Goal: Task Accomplishment & Management: Use online tool/utility

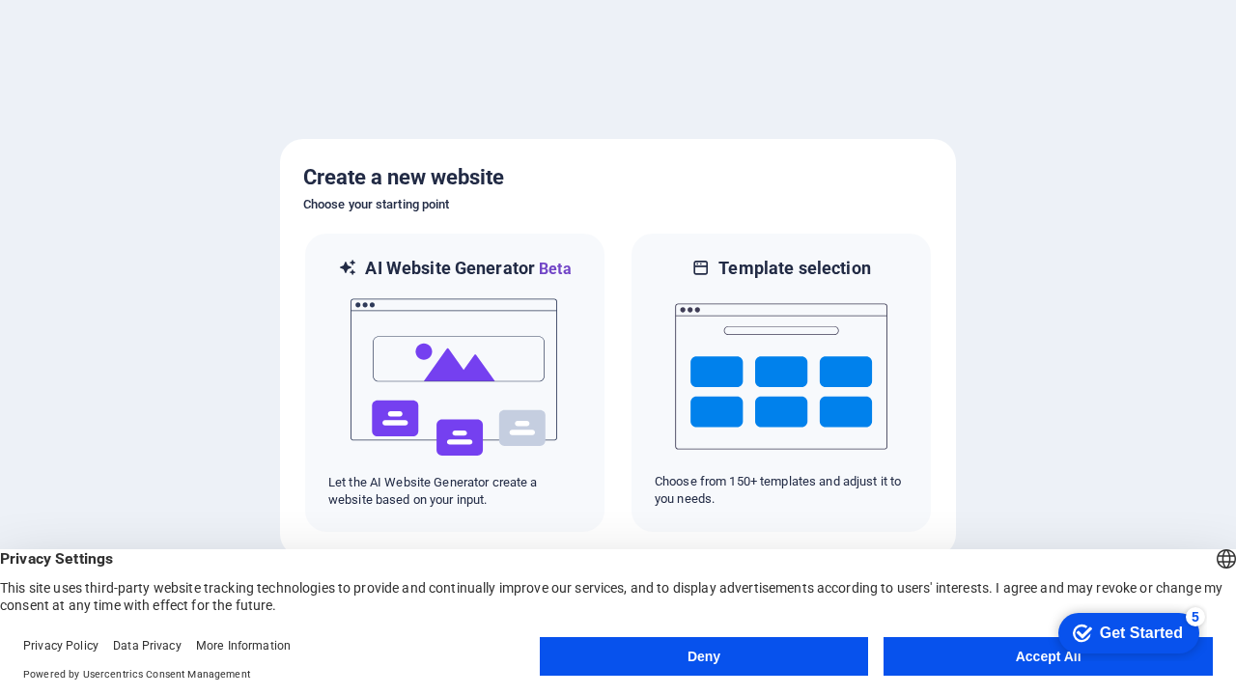
click at [703, 657] on button "Deny" at bounding box center [704, 656] width 329 height 39
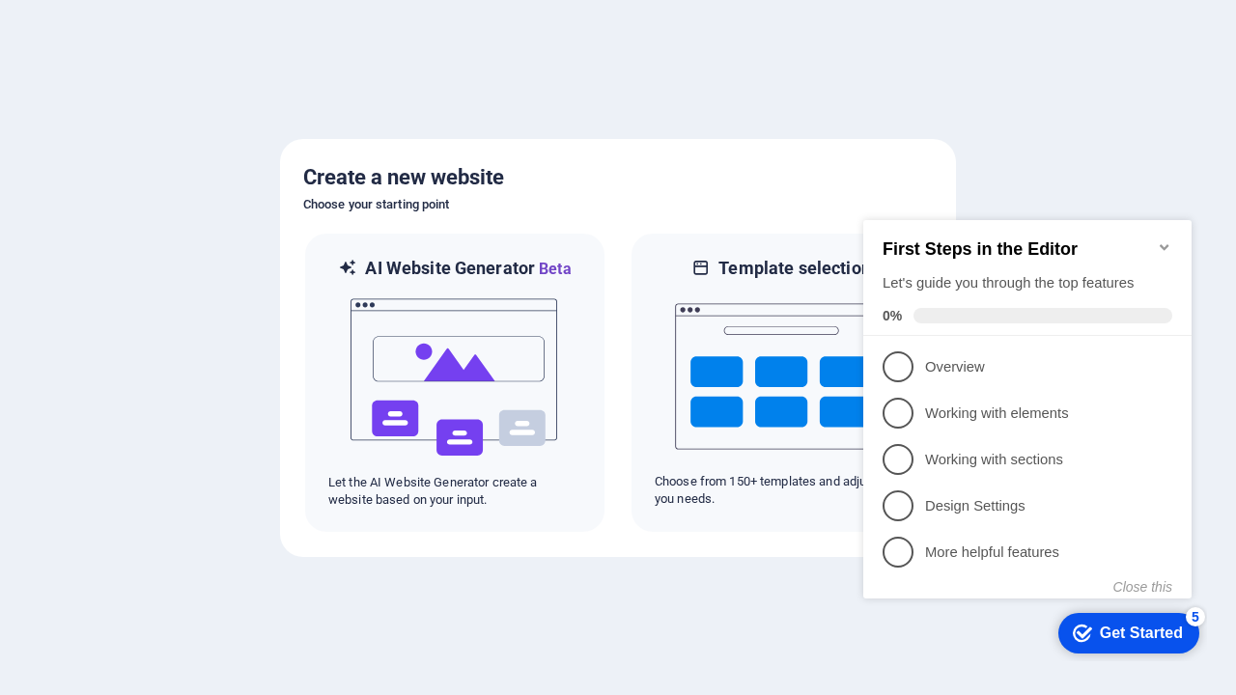
click at [1164, 244] on icon "Minimize checklist" at bounding box center [1164, 247] width 9 height 6
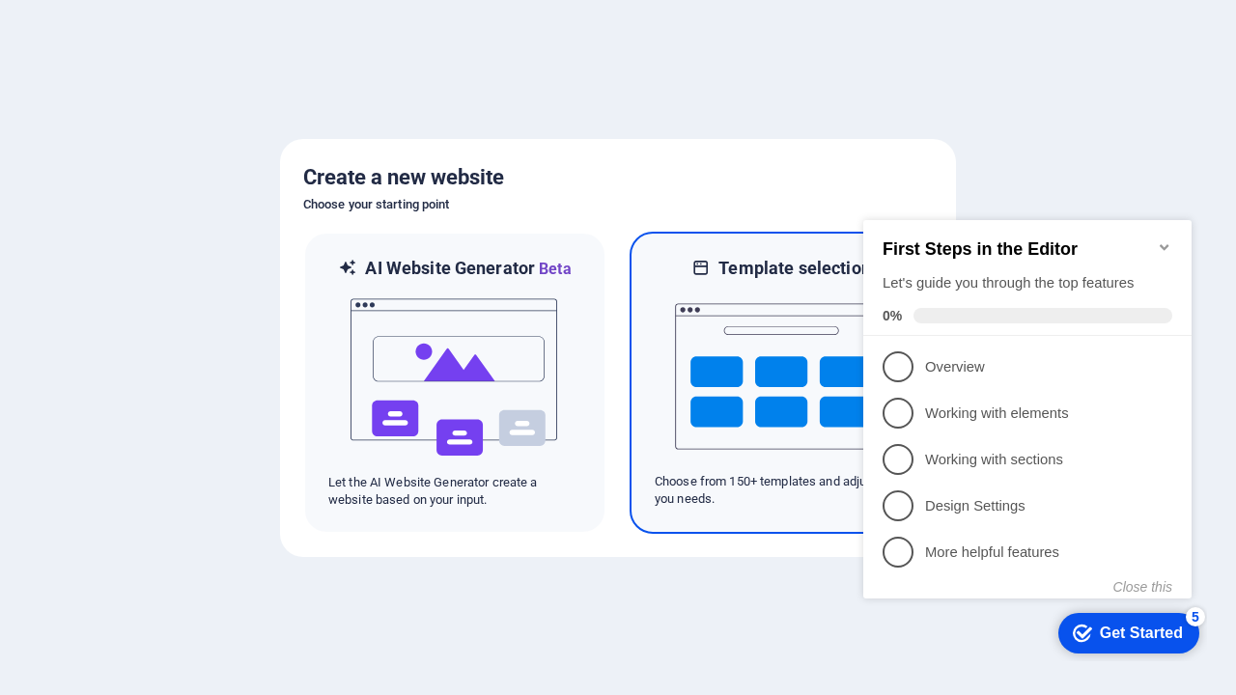
click at [781, 382] on img at bounding box center [781, 376] width 212 height 193
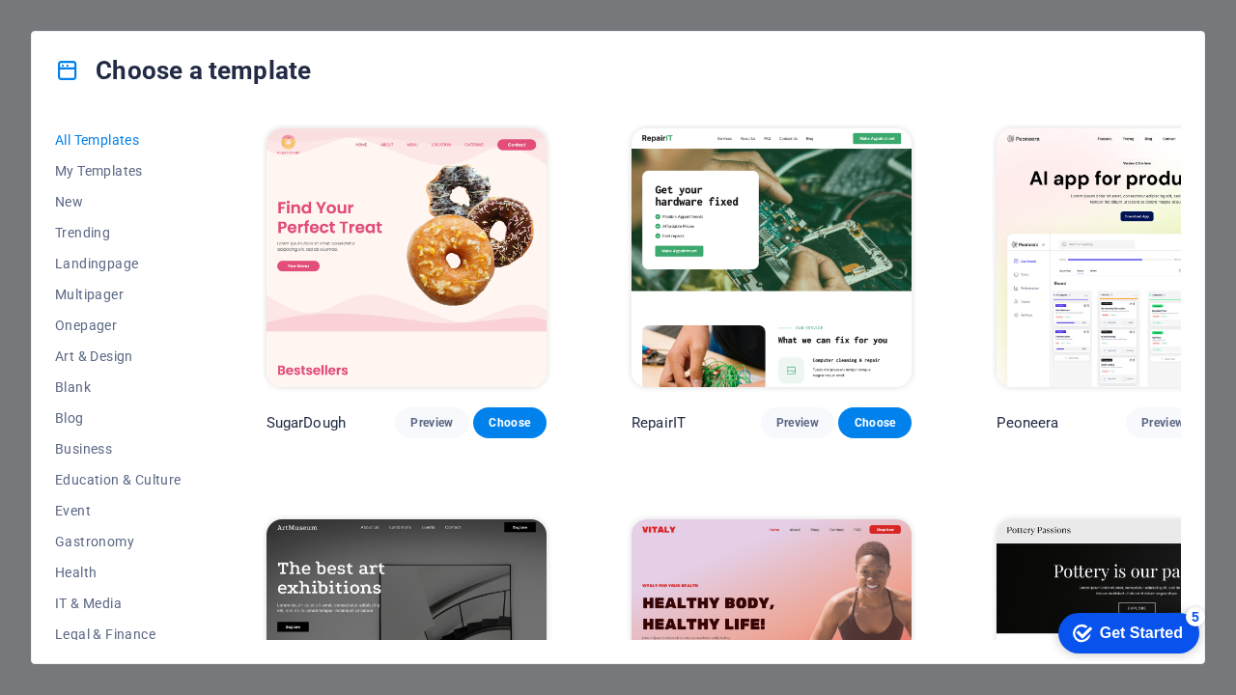
scroll to position [672, 0]
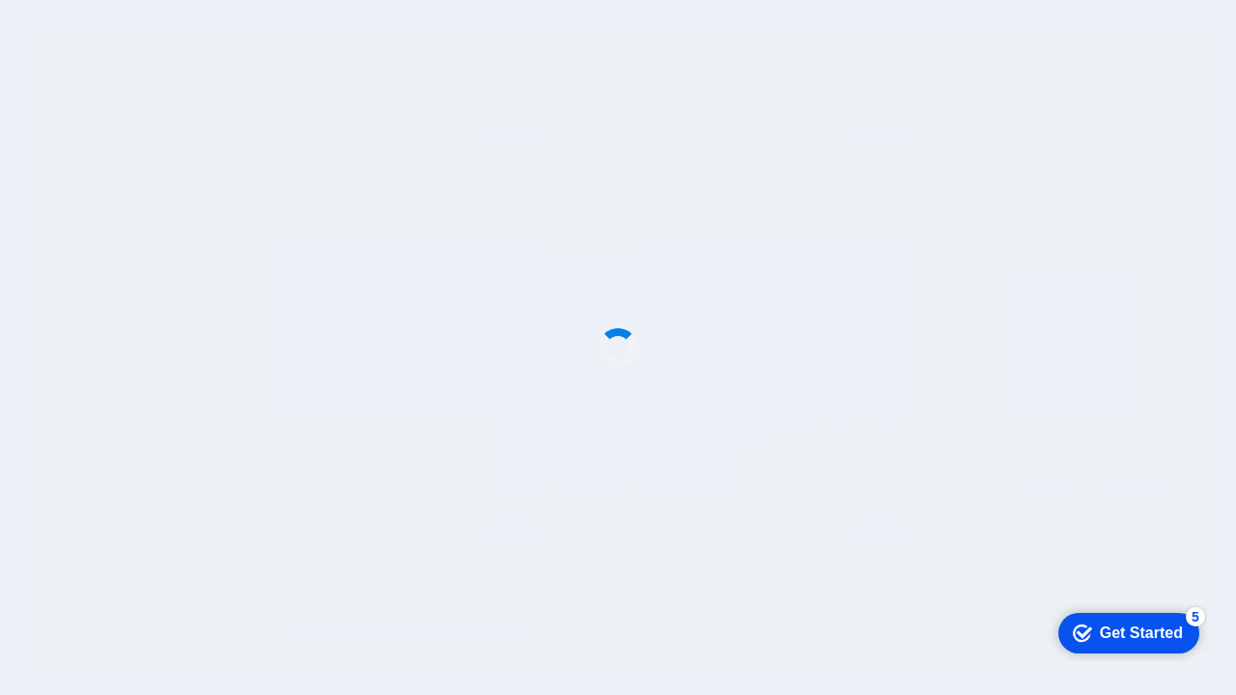
scroll to position [885, 0]
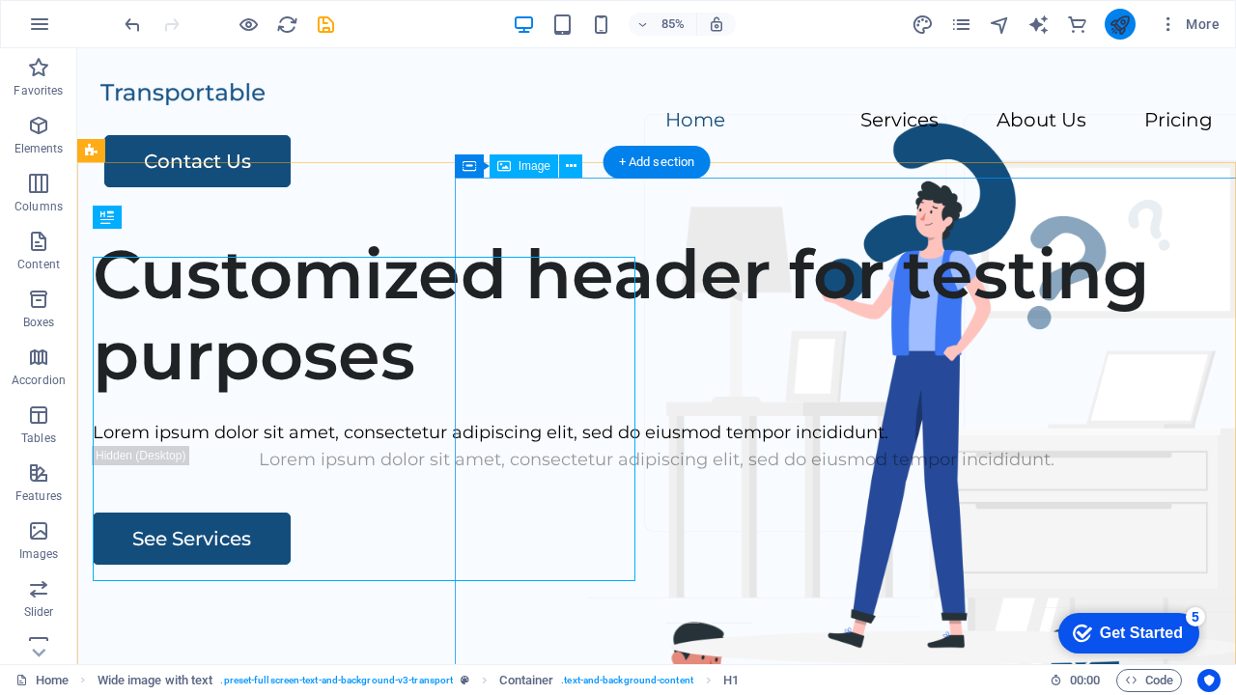
click at [1119, 24] on icon "publish" at bounding box center [1119, 25] width 22 height 22
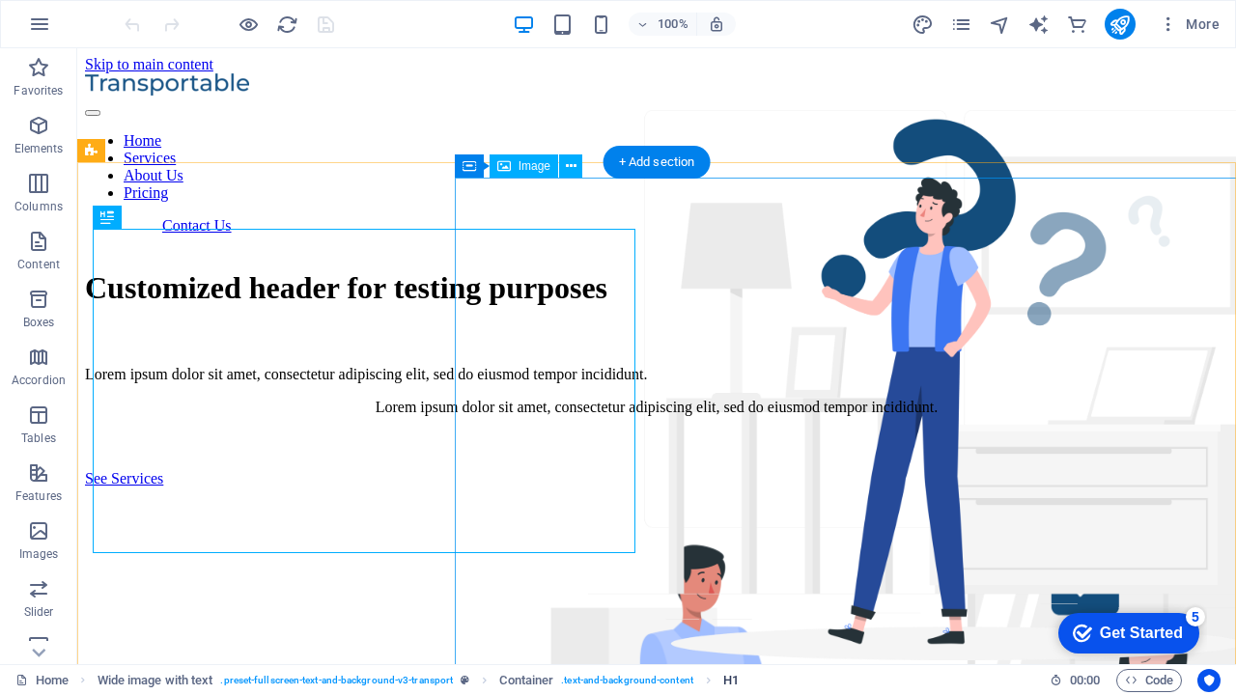
click at [731, 680] on span "H1" at bounding box center [730, 680] width 15 height 23
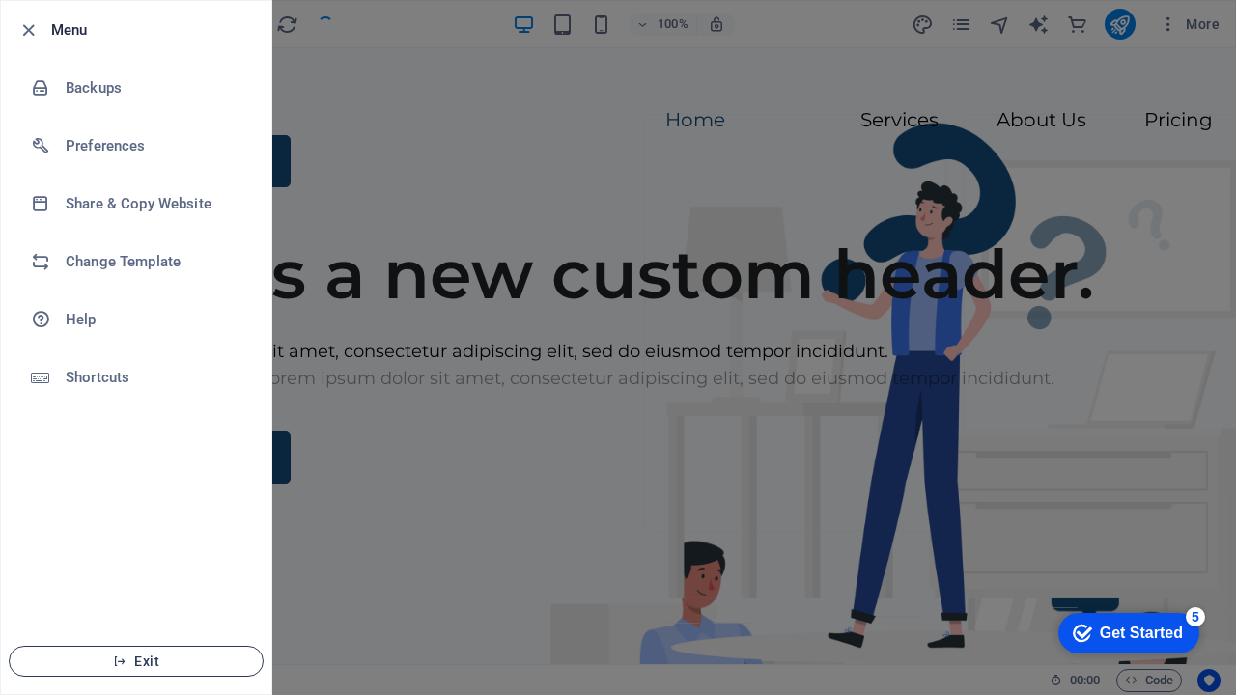
click at [136, 661] on span "Exit" at bounding box center [136, 661] width 222 height 15
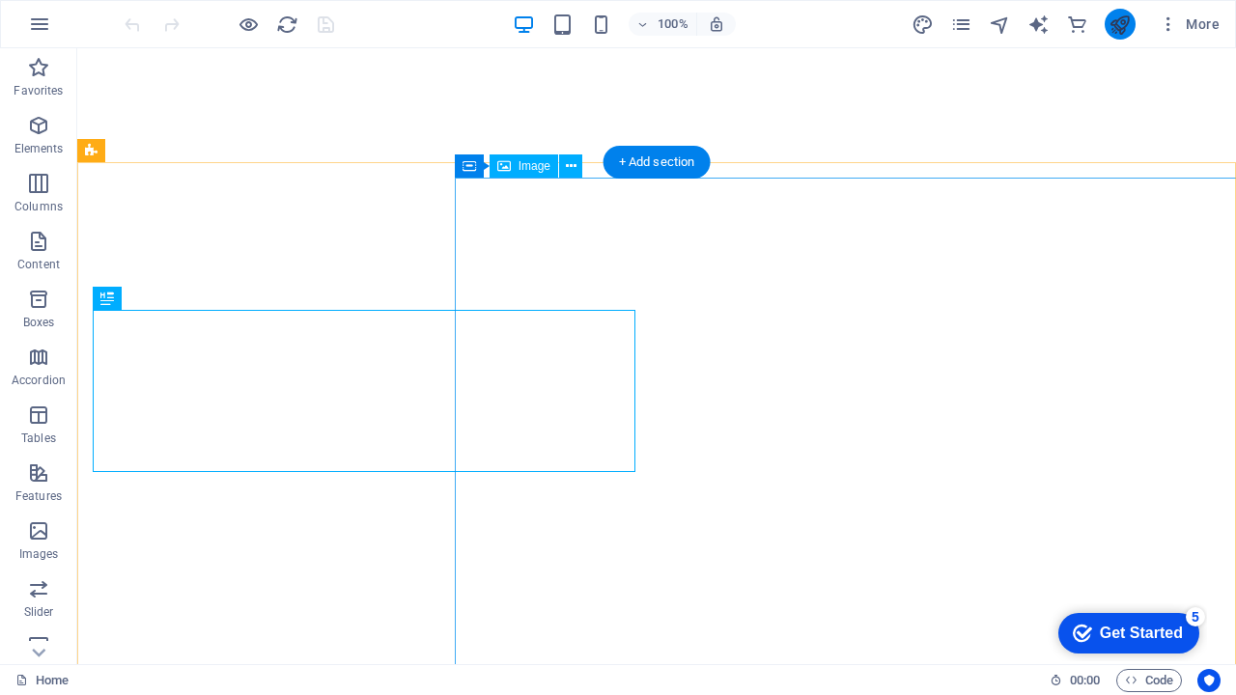
click at [1119, 24] on icon "publish" at bounding box center [1119, 25] width 22 height 22
